Goal: Purchase product/service

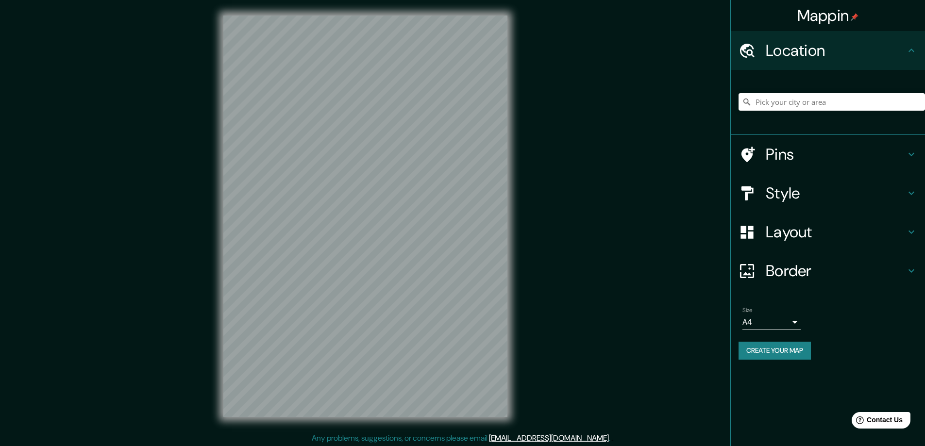
drag, startPoint x: 784, startPoint y: 190, endPoint x: 778, endPoint y: 216, distance: 26.9
click at [784, 190] on h4 "Style" at bounding box center [836, 193] width 140 height 19
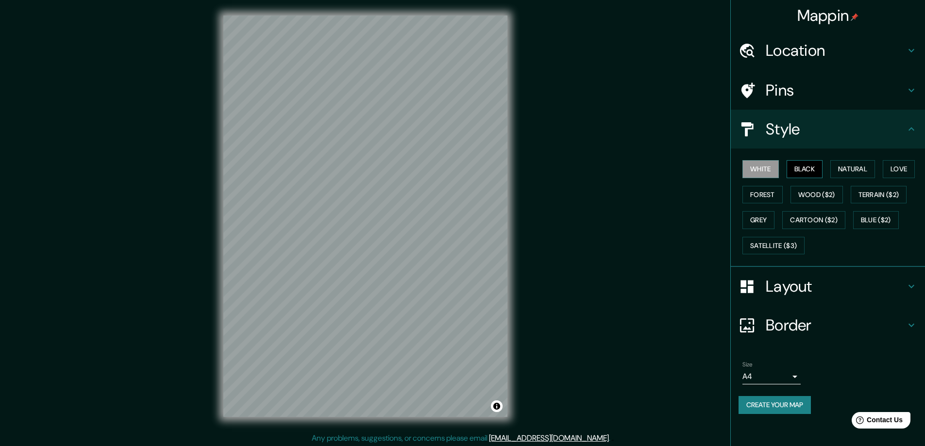
click at [804, 169] on button "Black" at bounding box center [805, 169] width 36 height 18
click at [776, 284] on h4 "Layout" at bounding box center [836, 286] width 140 height 19
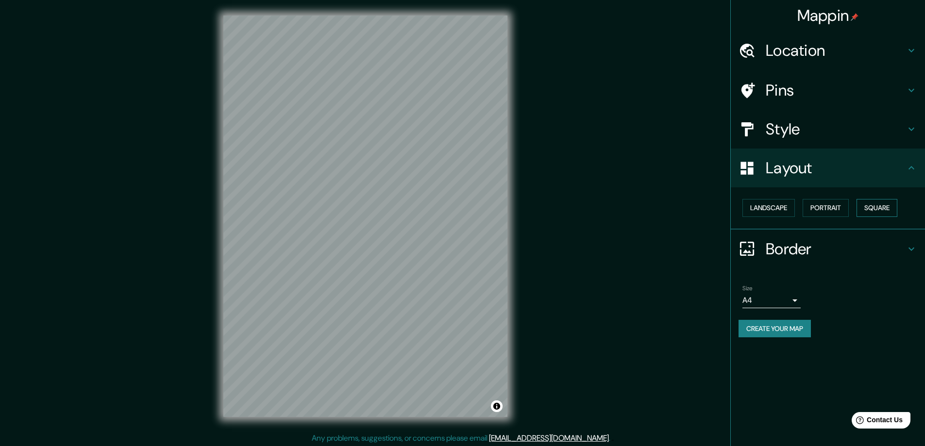
click at [877, 202] on button "Square" at bounding box center [877, 208] width 41 height 18
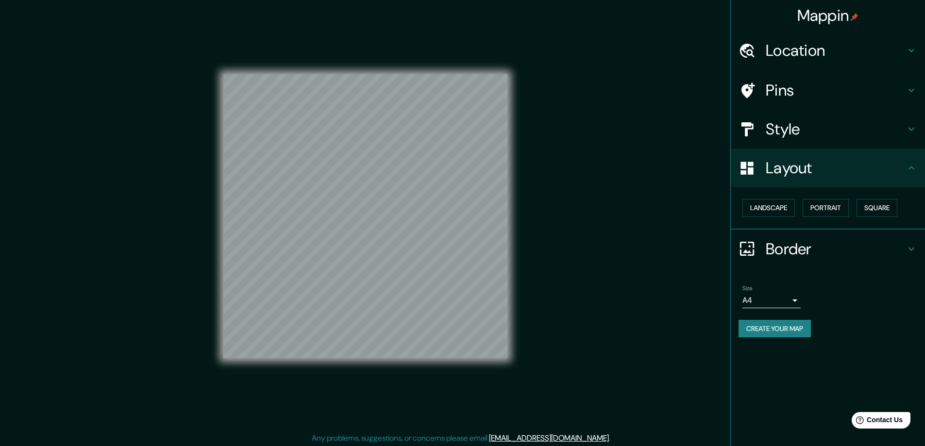
click at [796, 299] on body "Mappin Location Pins Style Layout Landscape Portrait Square Border Choose a bor…" at bounding box center [462, 223] width 925 height 446
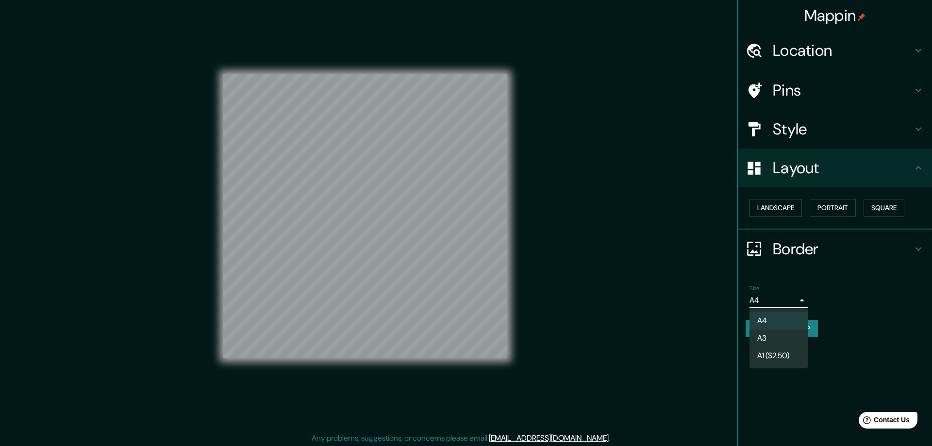
click at [779, 336] on li "A3" at bounding box center [779, 338] width 58 height 17
type input "a4"
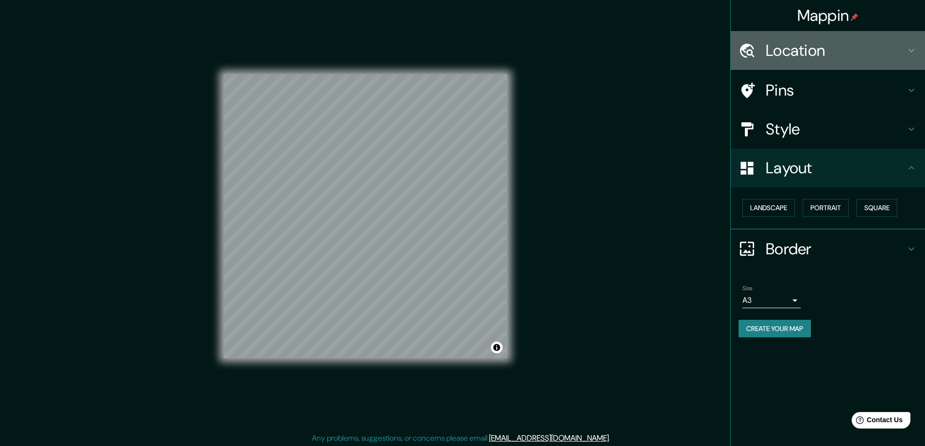
click at [788, 46] on h4 "Location" at bounding box center [836, 50] width 140 height 19
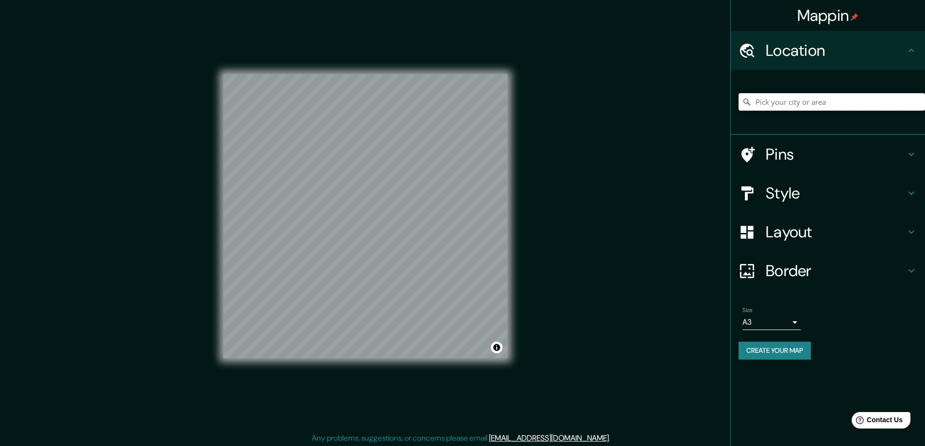
paste input "5905 Shadewater Dr Cumming, Georgia 30041"
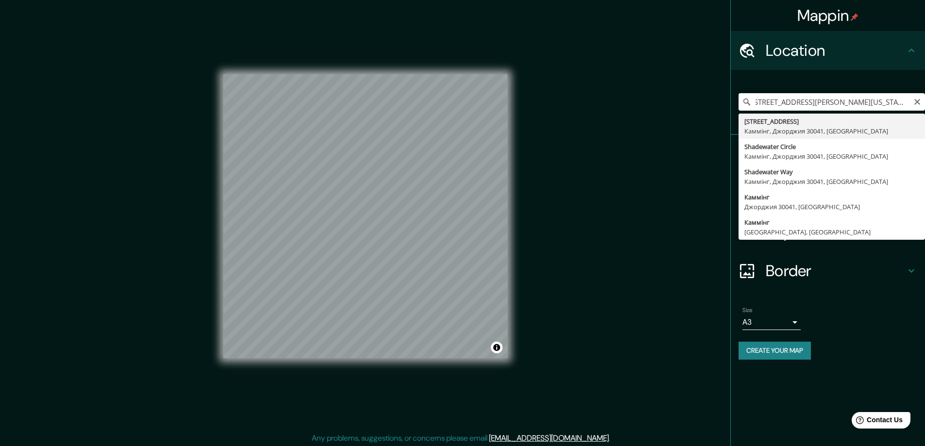
type input "5905 Shadewater Drive, Каммінг, Джорджия 30041, США"
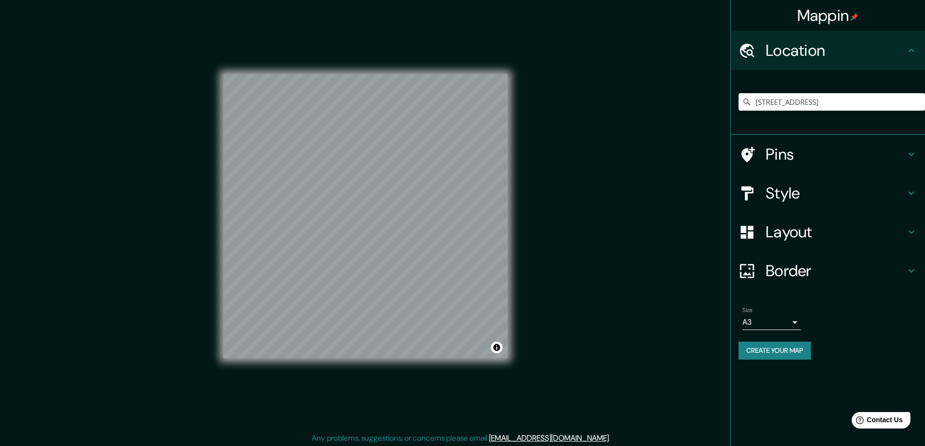
click at [774, 347] on button "Create your map" at bounding box center [775, 351] width 72 height 18
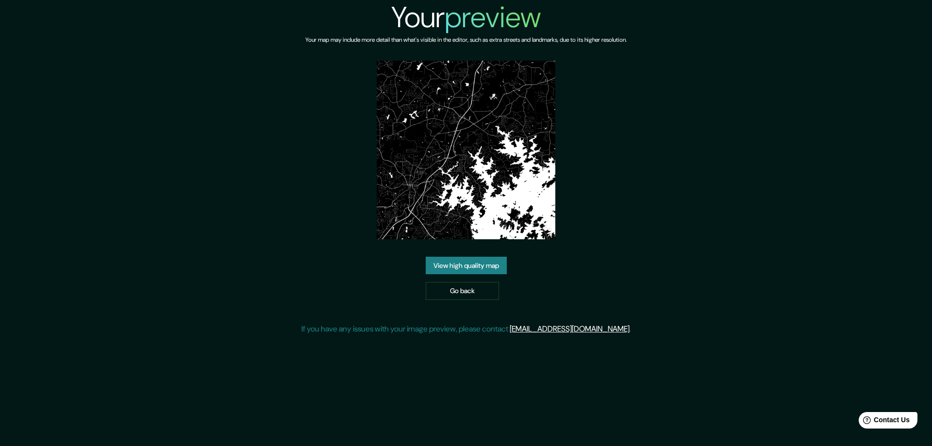
click at [441, 257] on link "View high quality map" at bounding box center [466, 266] width 81 height 18
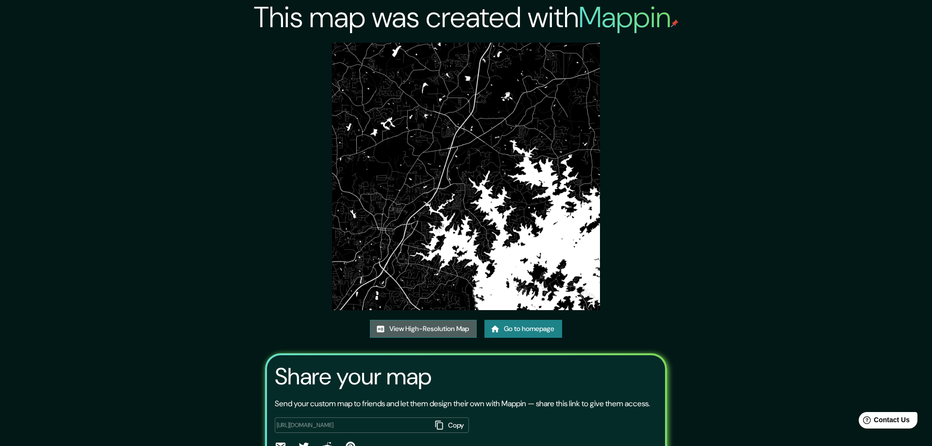
click at [391, 326] on link "View High-Resolution Map" at bounding box center [423, 329] width 107 height 18
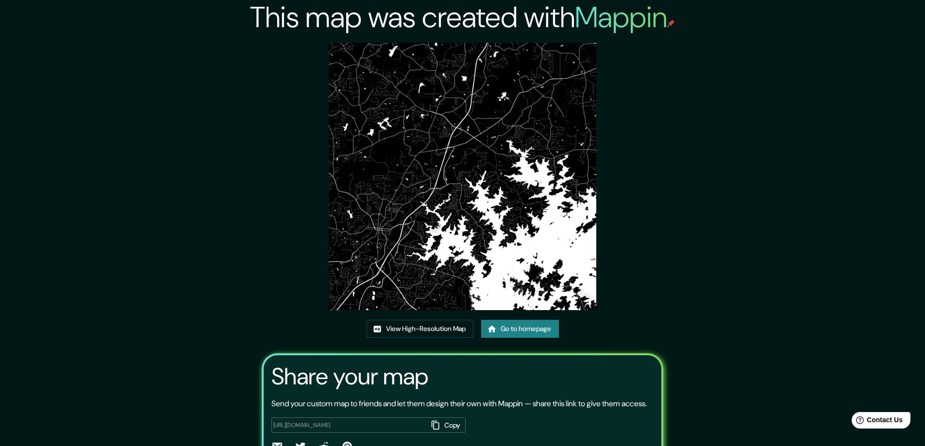
click at [497, 325] on icon at bounding box center [492, 329] width 10 height 10
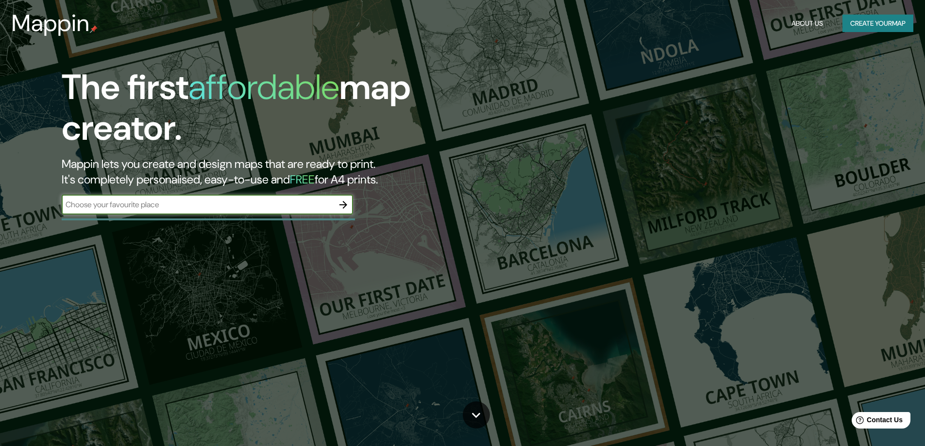
click at [346, 203] on icon "button" at bounding box center [343, 205] width 12 height 12
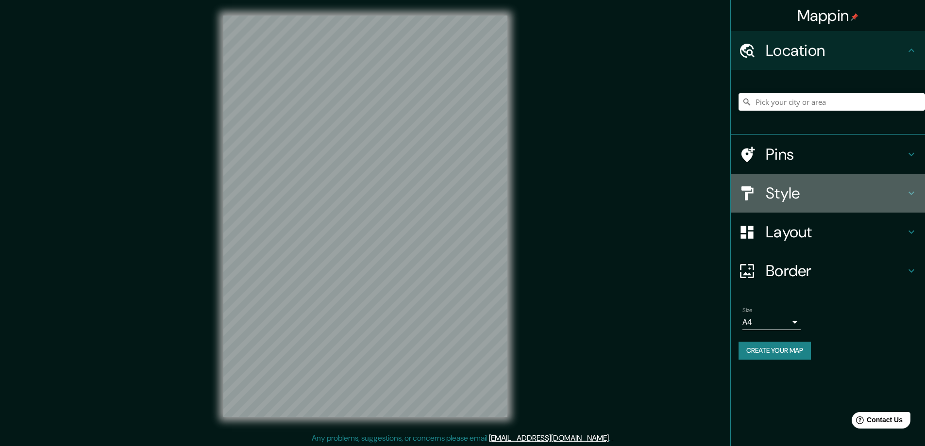
click at [773, 191] on h4 "Style" at bounding box center [836, 193] width 140 height 19
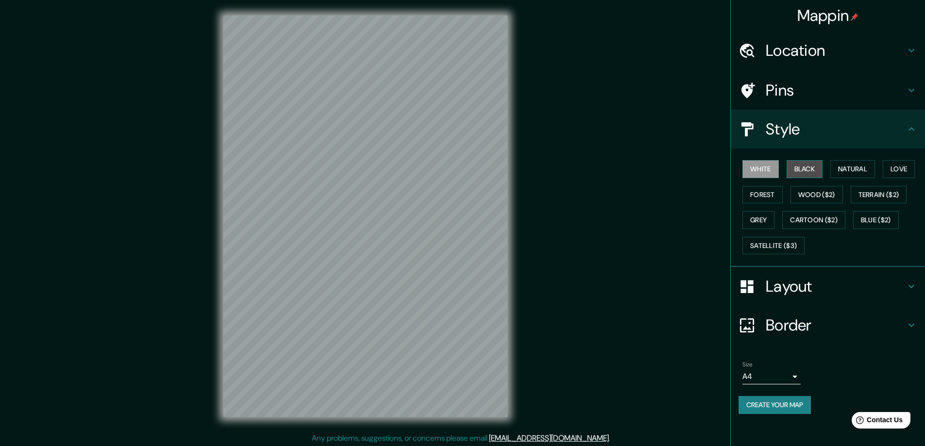
click at [809, 164] on button "Black" at bounding box center [805, 169] width 36 height 18
click at [789, 286] on h4 "Layout" at bounding box center [836, 286] width 140 height 19
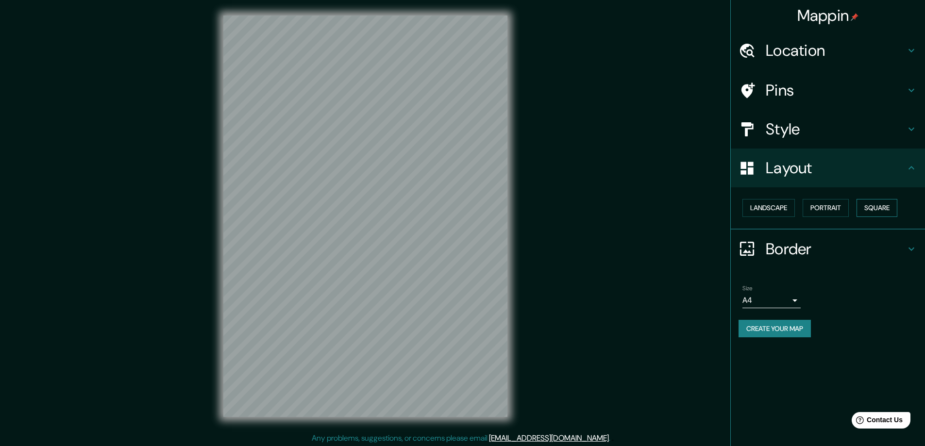
click at [885, 209] on button "Square" at bounding box center [877, 208] width 41 height 18
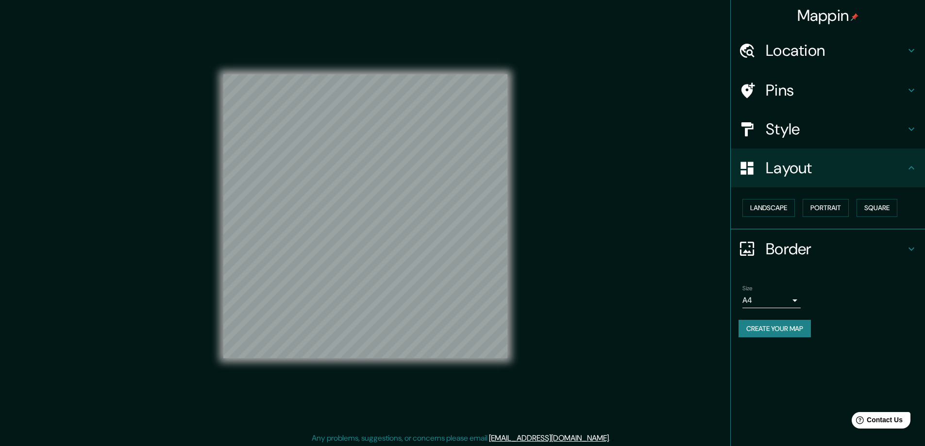
click at [796, 303] on body "Mappin Location Pins Style Layout Landscape Portrait Square Border Choose a bor…" at bounding box center [462, 223] width 925 height 446
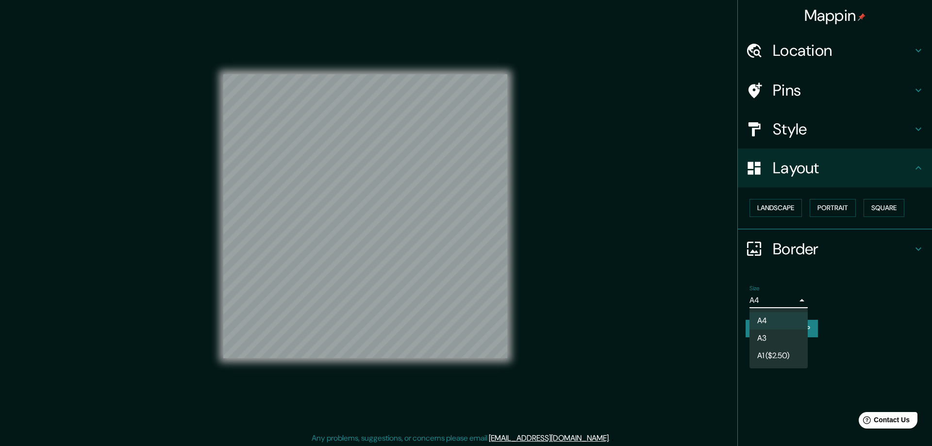
click at [778, 337] on li "A3" at bounding box center [779, 338] width 58 height 17
type input "a4"
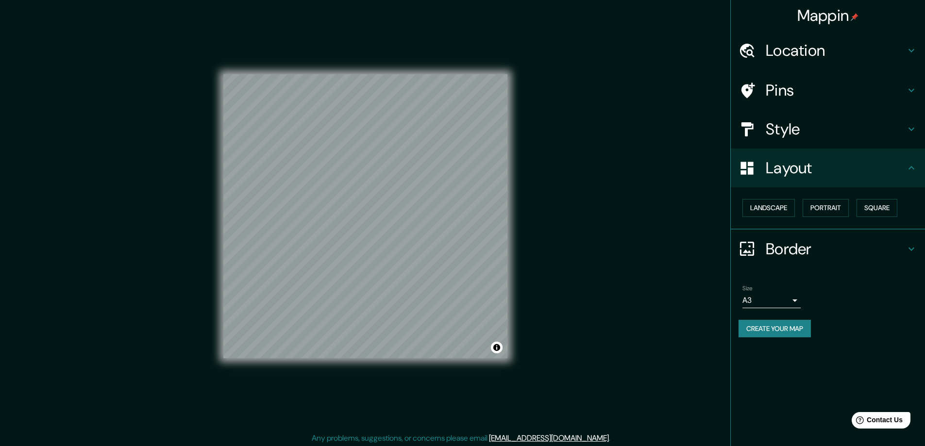
click at [661, 114] on div "Mappin Location Pins Style Layout Landscape Portrait Square Border Choose a bor…" at bounding box center [462, 224] width 925 height 448
click at [788, 48] on h4 "Location" at bounding box center [836, 50] width 140 height 19
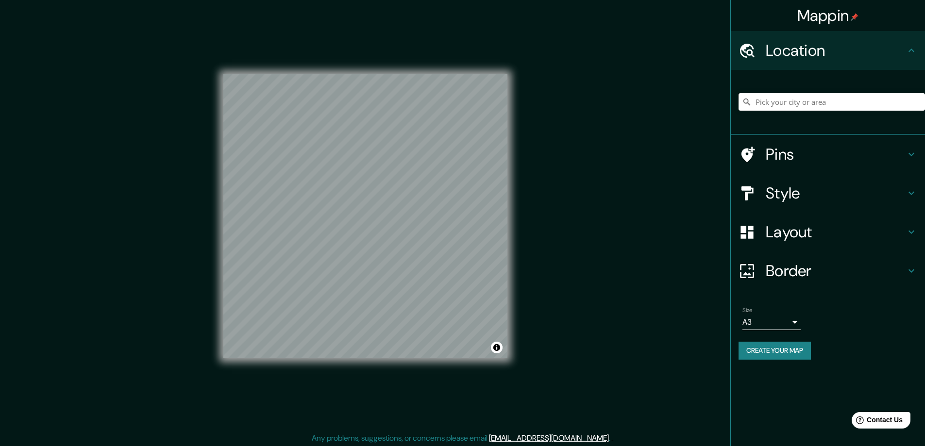
paste input "991 S Concourse Keyport, NJ"
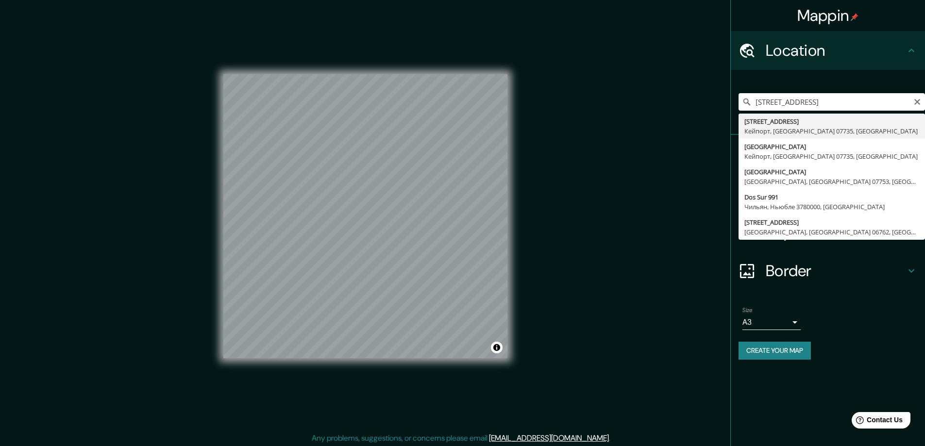
type input "991 South Concourse, Кейпорт, Нью-Джерси 07735, США"
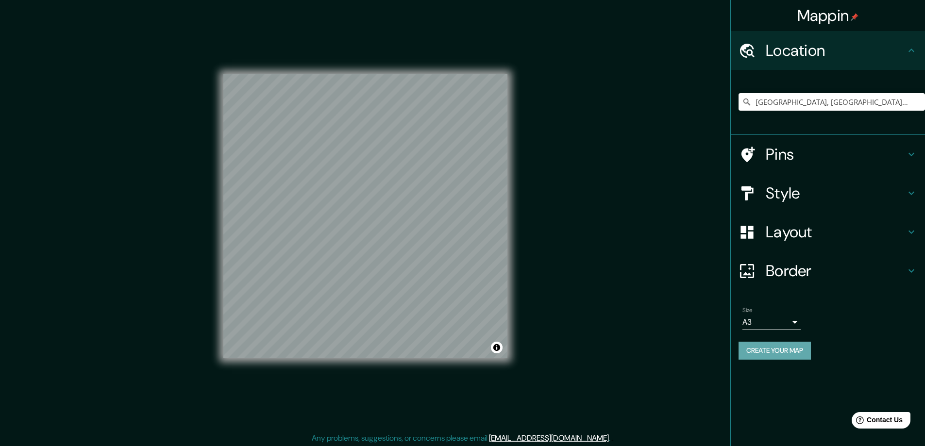
click at [760, 348] on button "Create your map" at bounding box center [775, 351] width 72 height 18
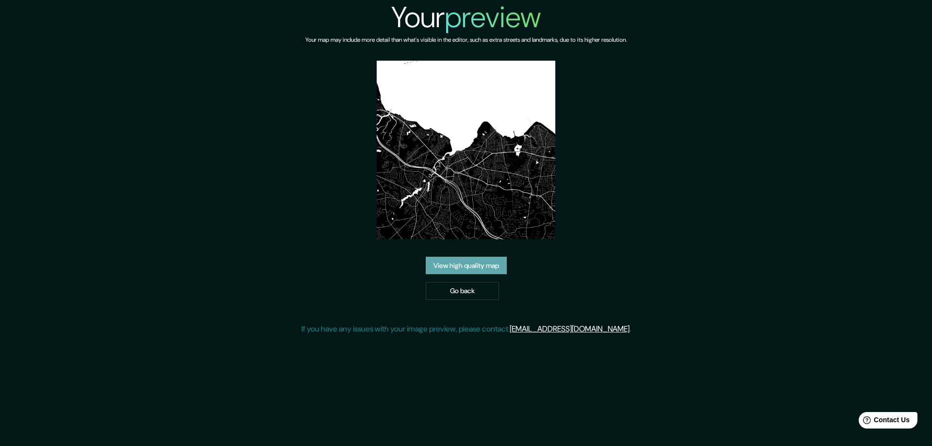
click at [461, 267] on link "View high quality map" at bounding box center [466, 266] width 81 height 18
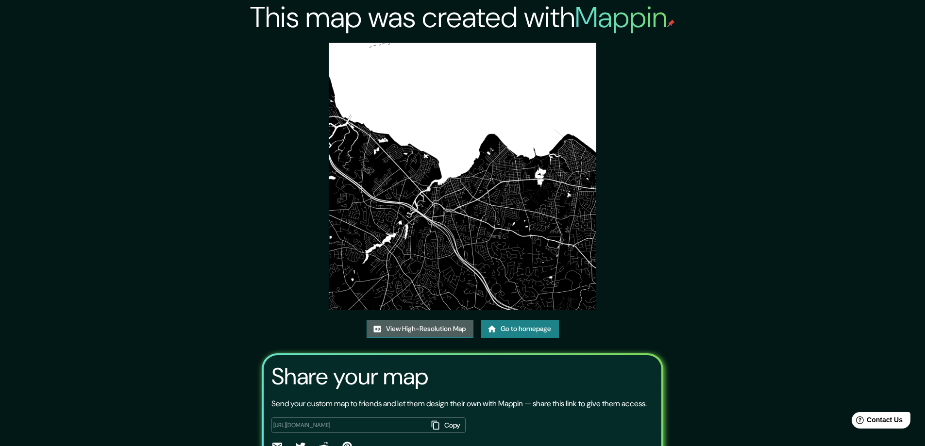
click at [419, 326] on link "View High-Resolution Map" at bounding box center [420, 329] width 107 height 18
click at [518, 328] on link "Go to homepage" at bounding box center [520, 329] width 78 height 18
